Goal: Complete application form: Complete application form

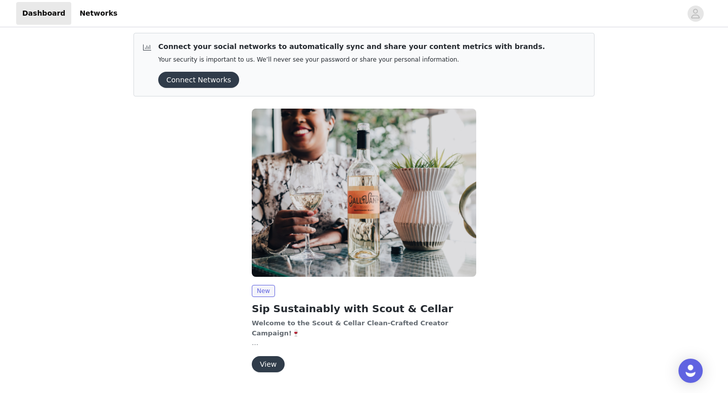
scroll to position [4, 0]
click at [193, 79] on button "Connect Networks" at bounding box center [198, 80] width 81 height 16
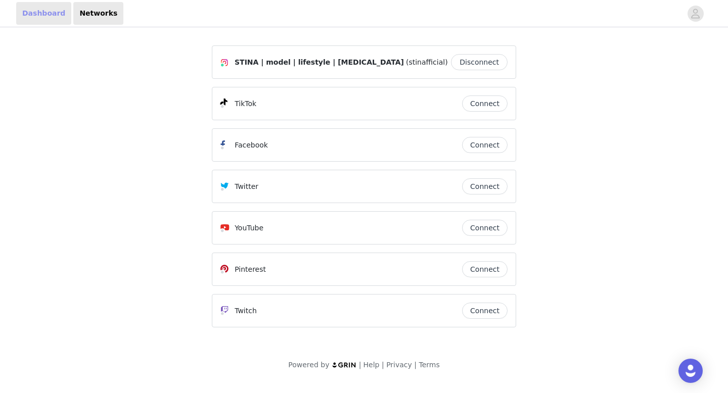
click at [45, 17] on link "Dashboard" at bounding box center [43, 13] width 55 height 23
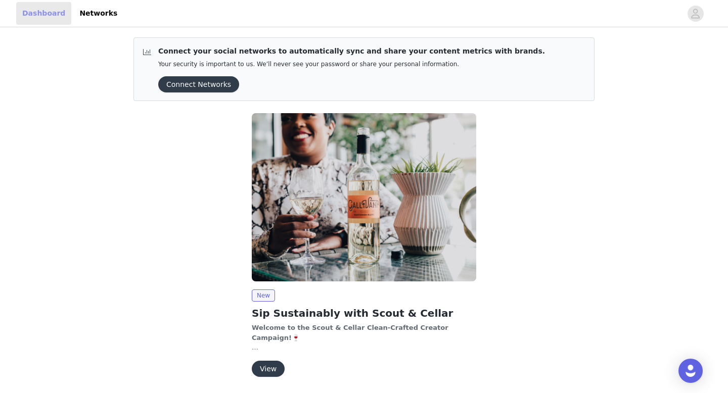
scroll to position [34, 0]
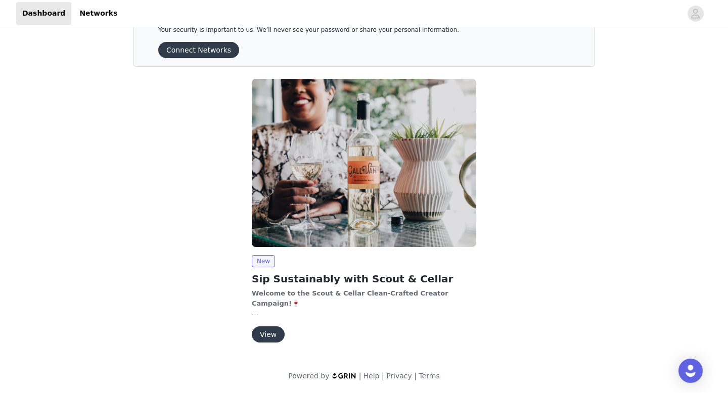
click at [257, 340] on button "View" at bounding box center [268, 335] width 33 height 16
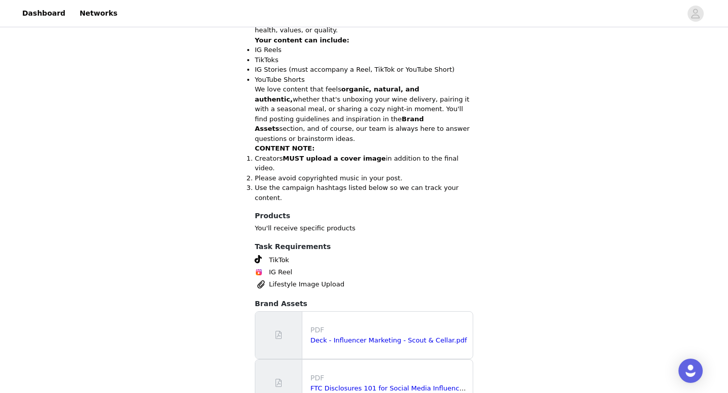
scroll to position [398, 0]
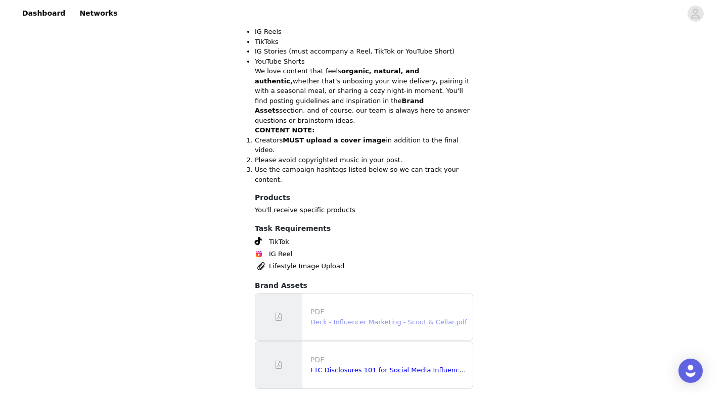
click at [386, 319] on link "Deck - Influencer Marketing - Scout & Cellar.pdf" at bounding box center [388, 323] width 156 height 8
click at [342, 367] on link "FTC Disclosures 101 for Social Media Influencers.pdf" at bounding box center [396, 371] width 172 height 8
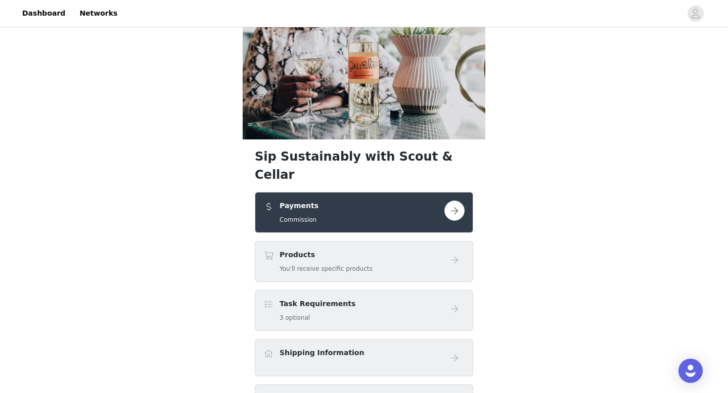
scroll to position [53, 0]
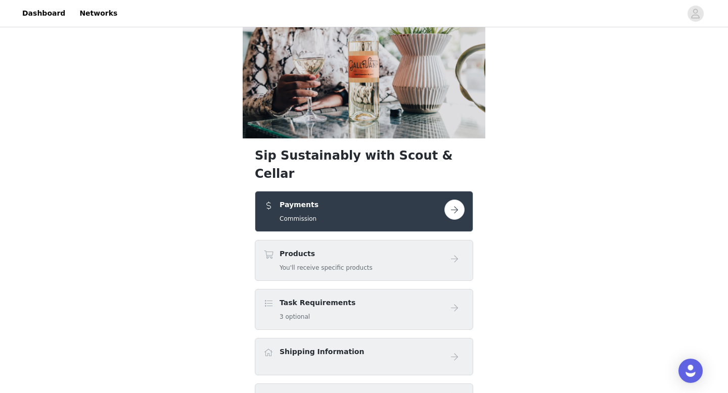
click at [456, 200] on button "button" at bounding box center [454, 210] width 20 height 20
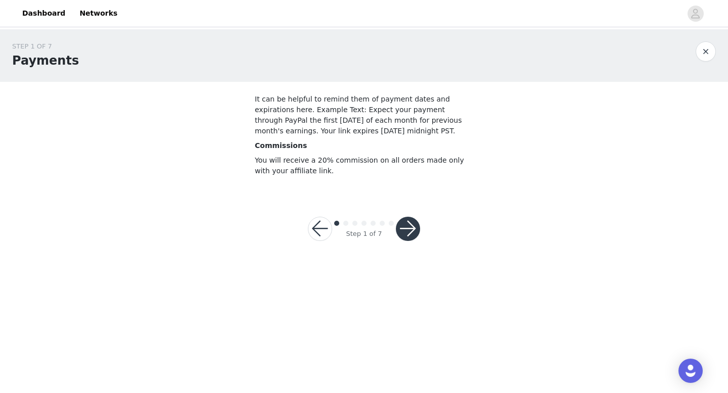
click at [407, 231] on button "button" at bounding box center [408, 229] width 24 height 24
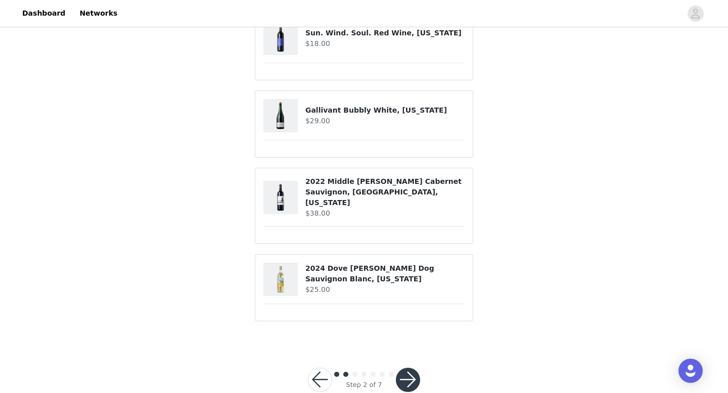
scroll to position [113, 0]
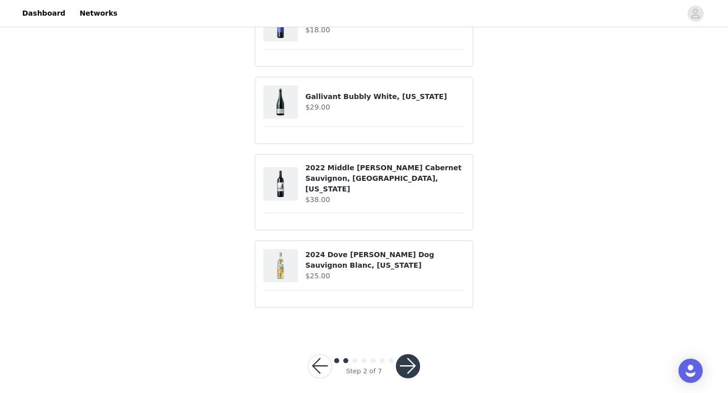
click at [415, 354] on button "button" at bounding box center [408, 366] width 24 height 24
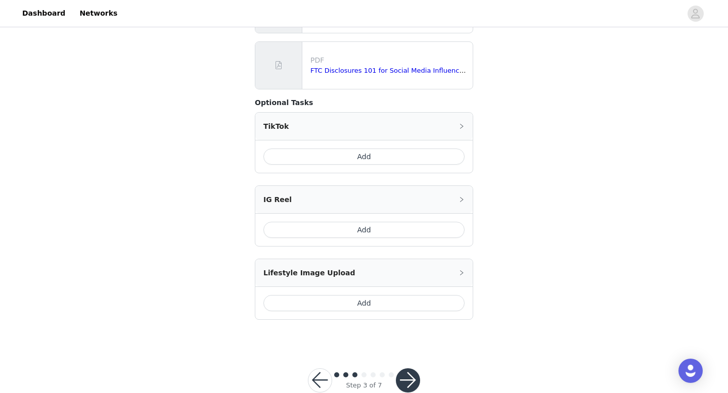
scroll to position [250, 0]
click at [354, 228] on button "Add" at bounding box center [363, 229] width 201 height 16
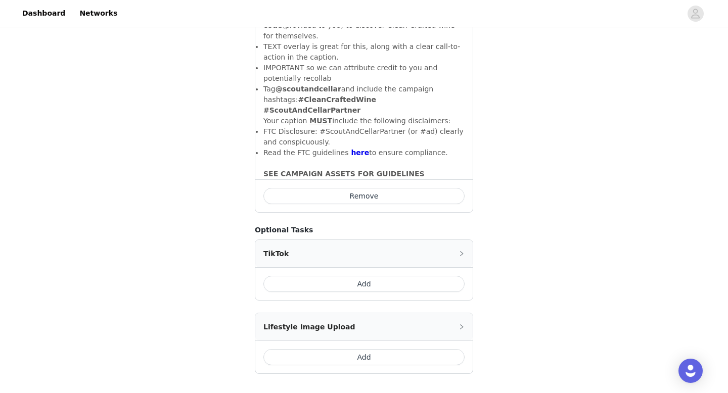
scroll to position [527, 0]
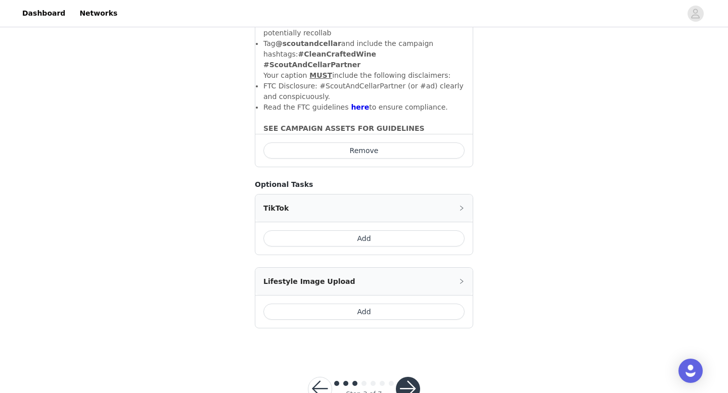
click at [407, 377] on button "button" at bounding box center [408, 389] width 24 height 24
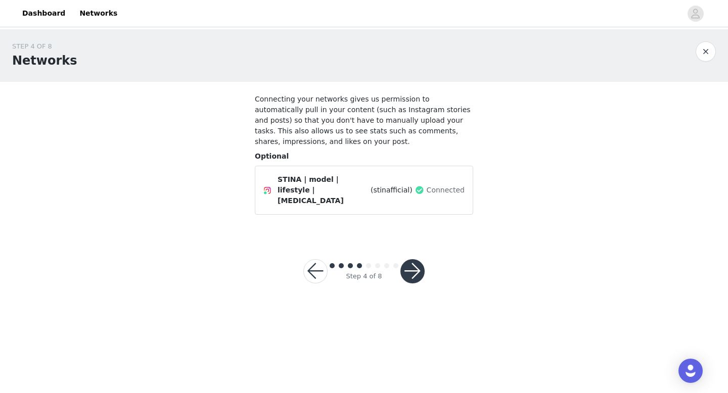
click at [410, 264] on button "button" at bounding box center [412, 271] width 24 height 24
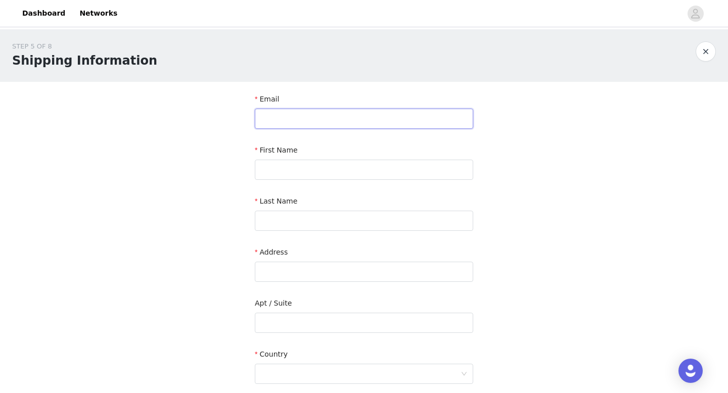
click at [329, 115] on input "text" at bounding box center [364, 119] width 218 height 20
type input "chatwithstina@gmail.com"
type input "Stina"
type input "Trignani"
type input "10 Milland Dr"
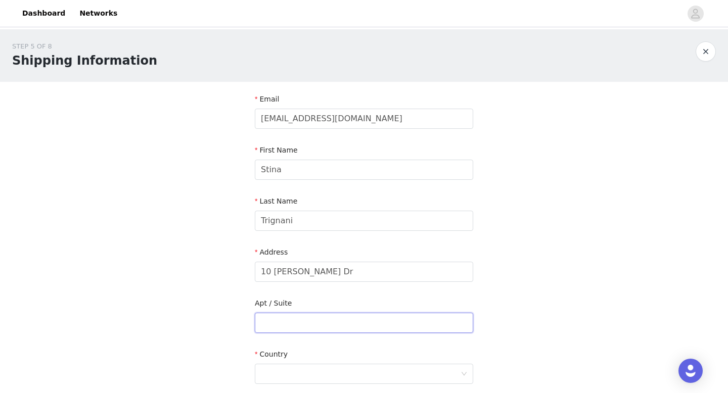
type input "D8"
type input "Mill Valley"
type input "94949"
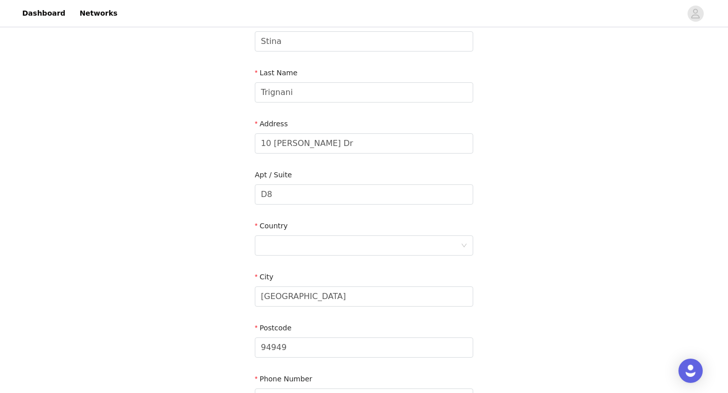
scroll to position [129, 0]
click at [296, 249] on div at bounding box center [361, 244] width 200 height 19
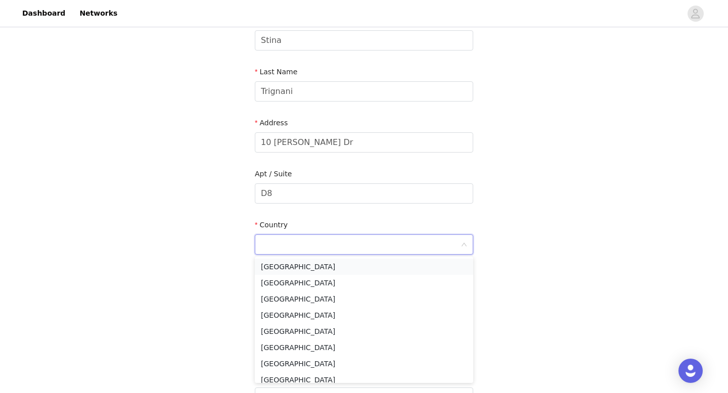
click at [296, 266] on li "United States" at bounding box center [364, 267] width 218 height 16
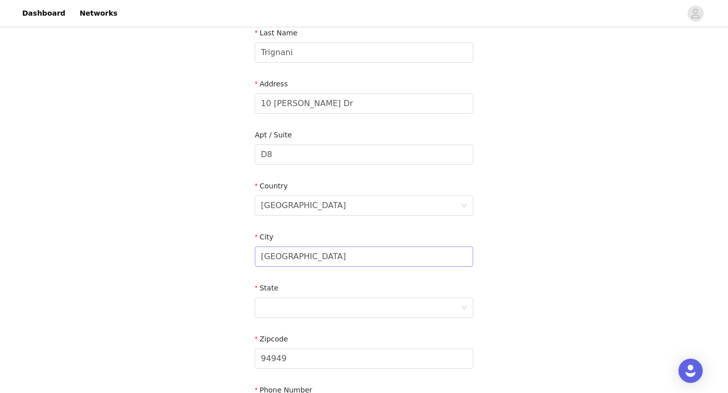
scroll to position [186, 0]
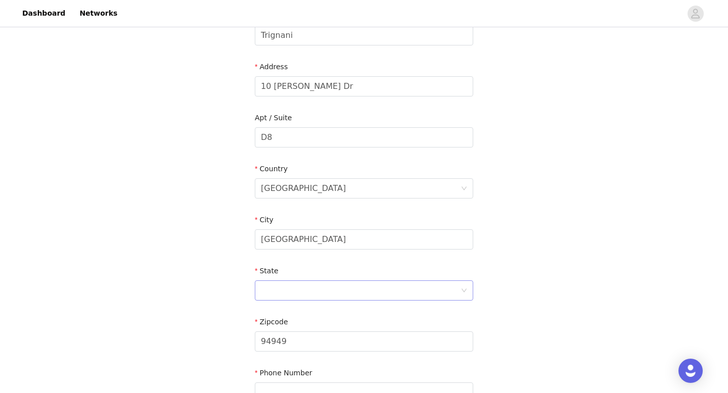
click at [290, 286] on div at bounding box center [361, 290] width 200 height 19
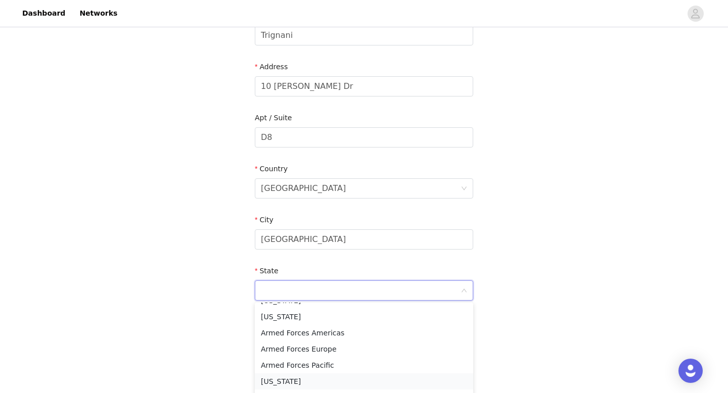
click at [292, 377] on li "California" at bounding box center [364, 382] width 218 height 16
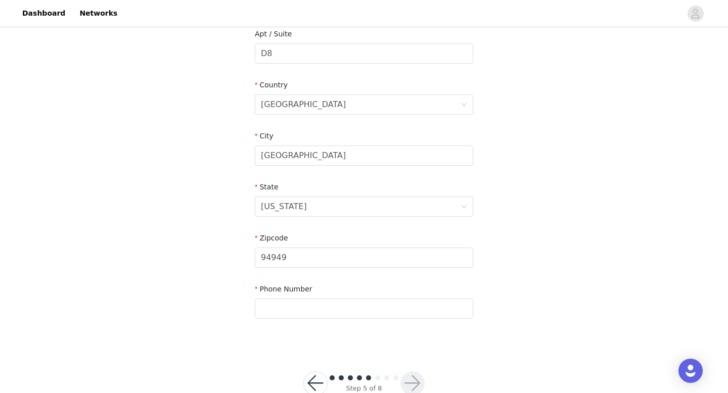
scroll to position [271, 0]
click at [286, 302] on input "text" at bounding box center [364, 307] width 218 height 20
type input "4152506259"
click at [410, 380] on button "button" at bounding box center [412, 382] width 24 height 24
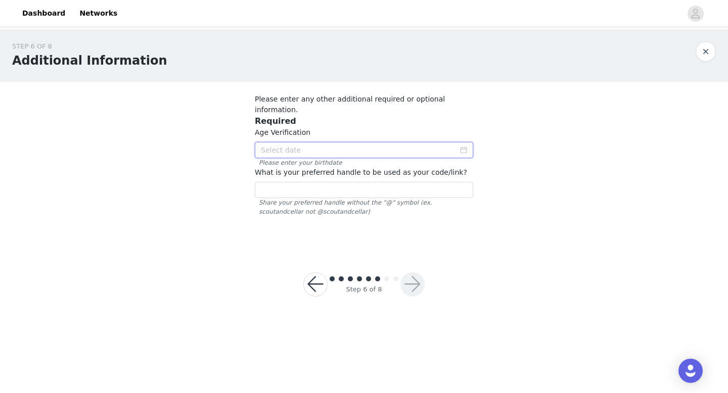
click at [306, 142] on input at bounding box center [364, 150] width 218 height 16
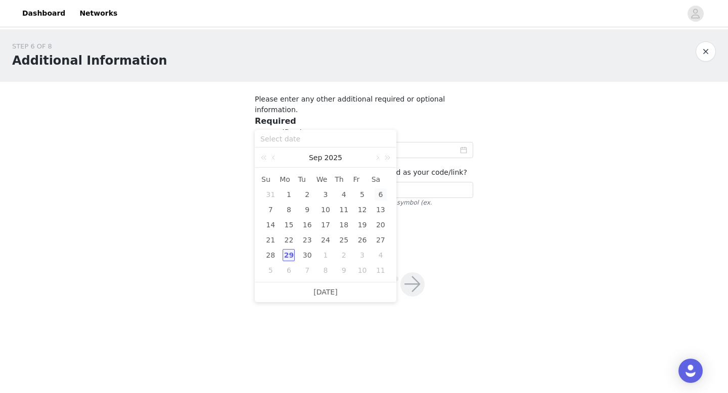
click at [383, 194] on div "6" at bounding box center [381, 195] width 12 height 12
type input "2025-09-06"
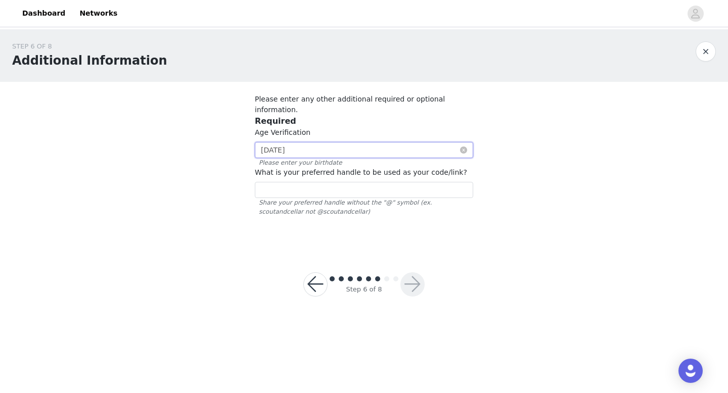
drag, startPoint x: 277, startPoint y: 139, endPoint x: 257, endPoint y: 140, distance: 19.7
click at [257, 142] on input "2025-09-06" at bounding box center [364, 150] width 218 height 16
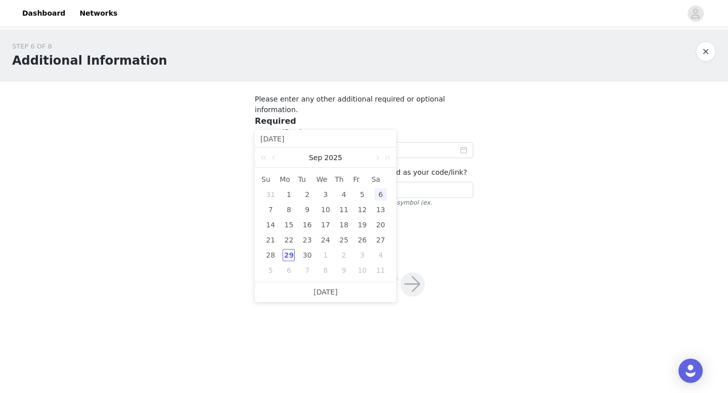
click at [348, 152] on div "Sep 2025" at bounding box center [325, 158] width 141 height 20
click at [337, 157] on link "2025" at bounding box center [333, 158] width 20 height 20
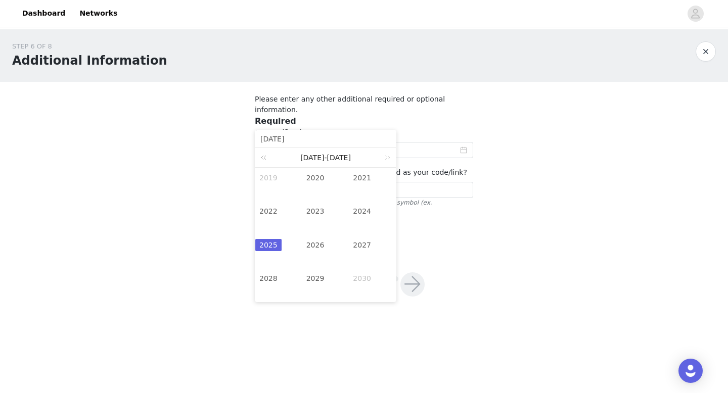
click at [264, 156] on link at bounding box center [265, 158] width 13 height 20
click at [262, 158] on link at bounding box center [265, 158] width 13 height 20
click at [317, 213] on link "1993" at bounding box center [315, 211] width 26 height 12
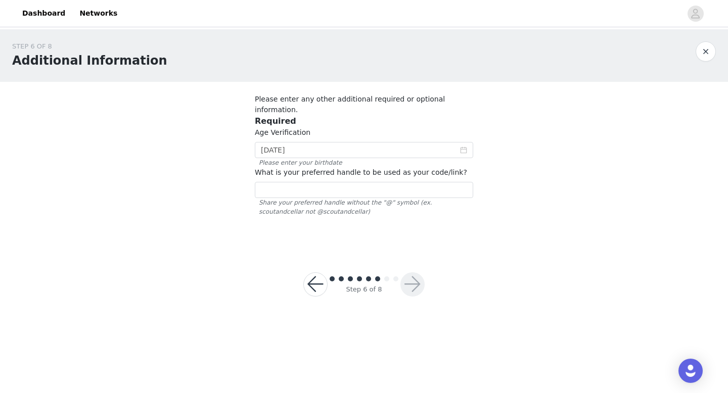
click at [436, 295] on div "Step 6 of 8" at bounding box center [364, 284] width 146 height 49
click at [307, 182] on input "text" at bounding box center [364, 190] width 218 height 16
type input "stinafficial"
click at [398, 281] on div "Step 6 of 8" at bounding box center [364, 285] width 73 height 20
click at [413, 281] on button "button" at bounding box center [412, 285] width 24 height 24
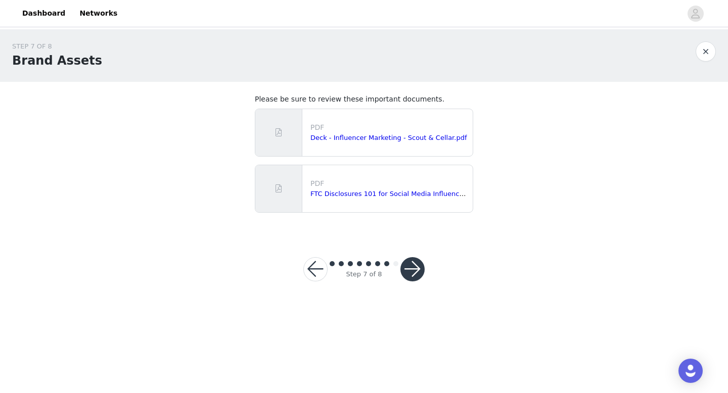
click at [411, 269] on button "button" at bounding box center [412, 269] width 24 height 24
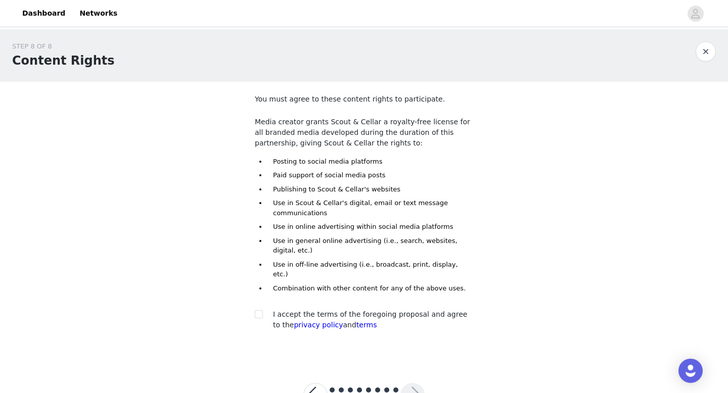
scroll to position [15, 0]
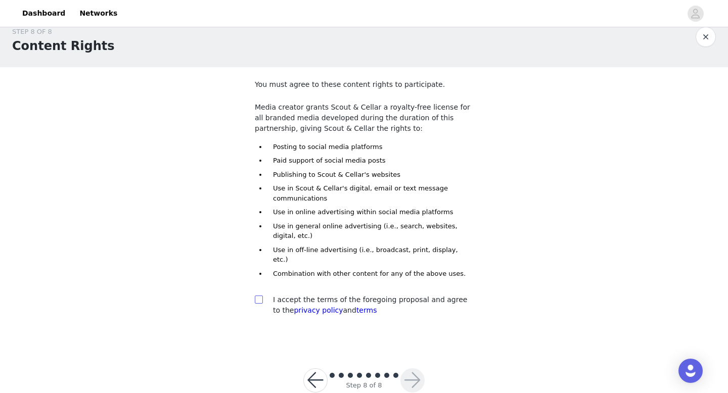
click at [257, 296] on input "checkbox" at bounding box center [258, 299] width 7 height 7
checkbox input "true"
click at [413, 369] on button "button" at bounding box center [412, 381] width 24 height 24
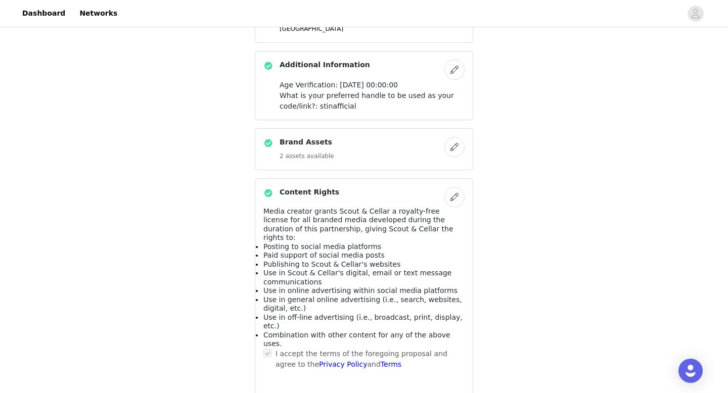
scroll to position [713, 0]
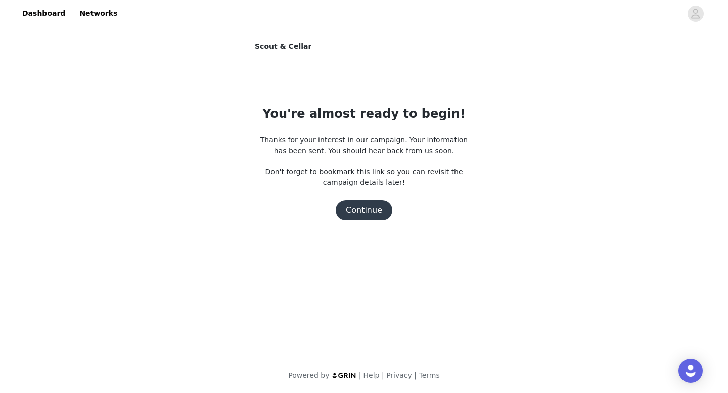
click at [368, 215] on button "Continue" at bounding box center [364, 210] width 57 height 20
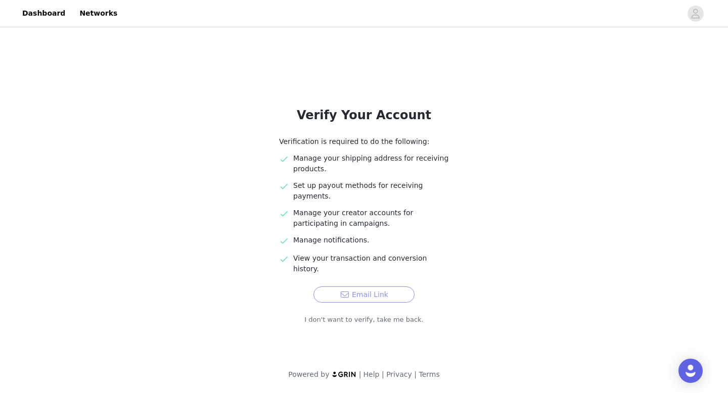
click at [389, 287] on button "Email Link" at bounding box center [364, 295] width 101 height 16
